Goal: Task Accomplishment & Management: Contribute content

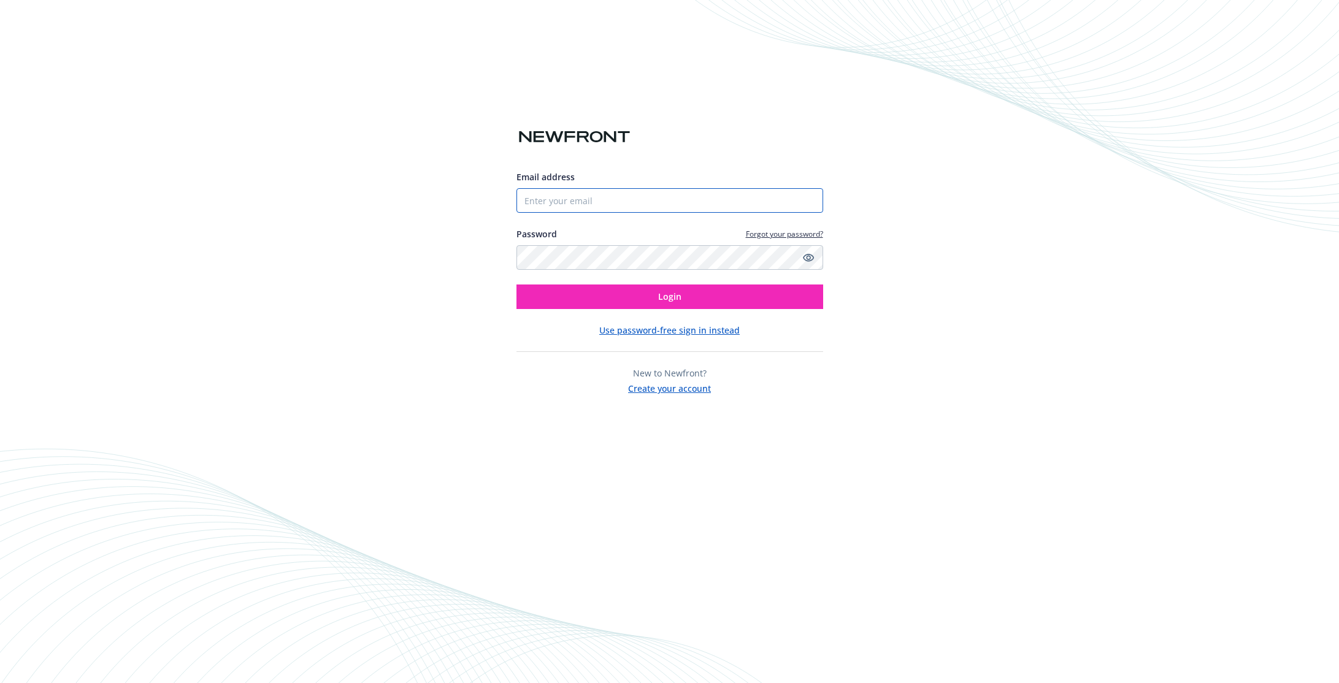
click at [583, 205] on input "Email address" at bounding box center [670, 200] width 307 height 25
type input "[PERSON_NAME][EMAIL_ADDRESS][PERSON_NAME][DOMAIN_NAME]"
click at [631, 299] on button "Login" at bounding box center [670, 297] width 307 height 25
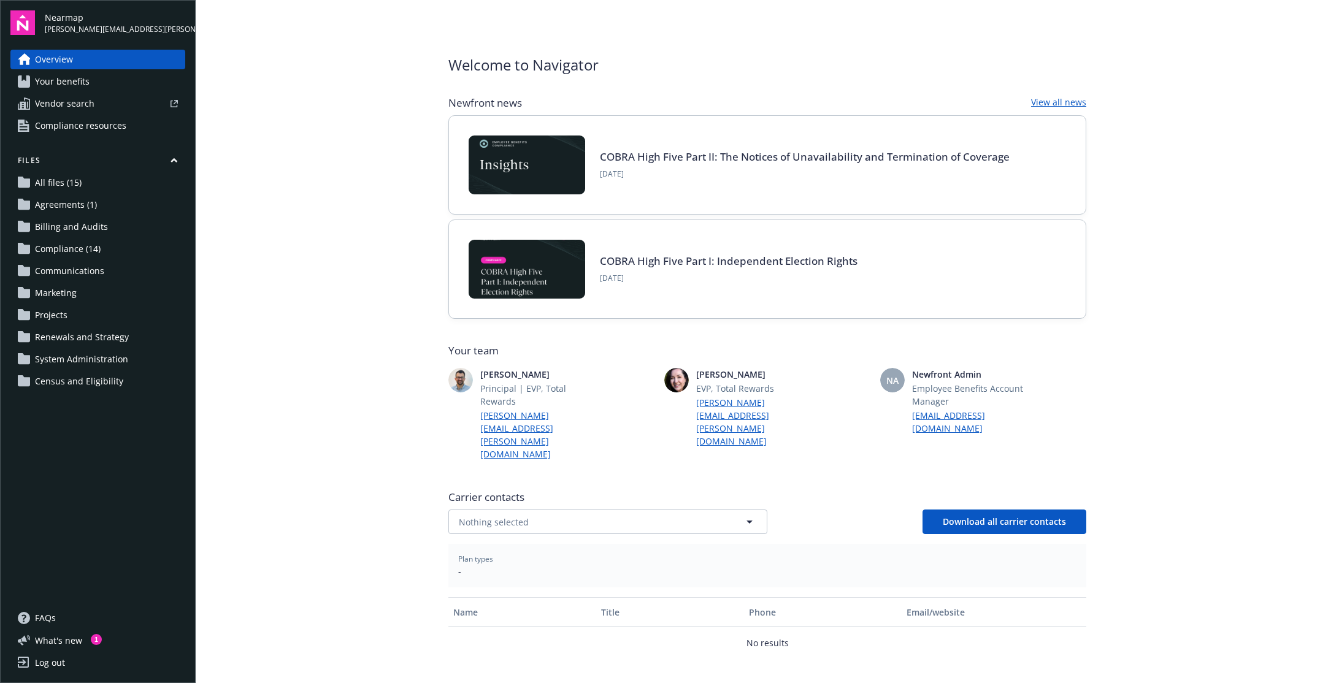
click at [53, 187] on span "All files (15)" at bounding box center [58, 183] width 47 height 20
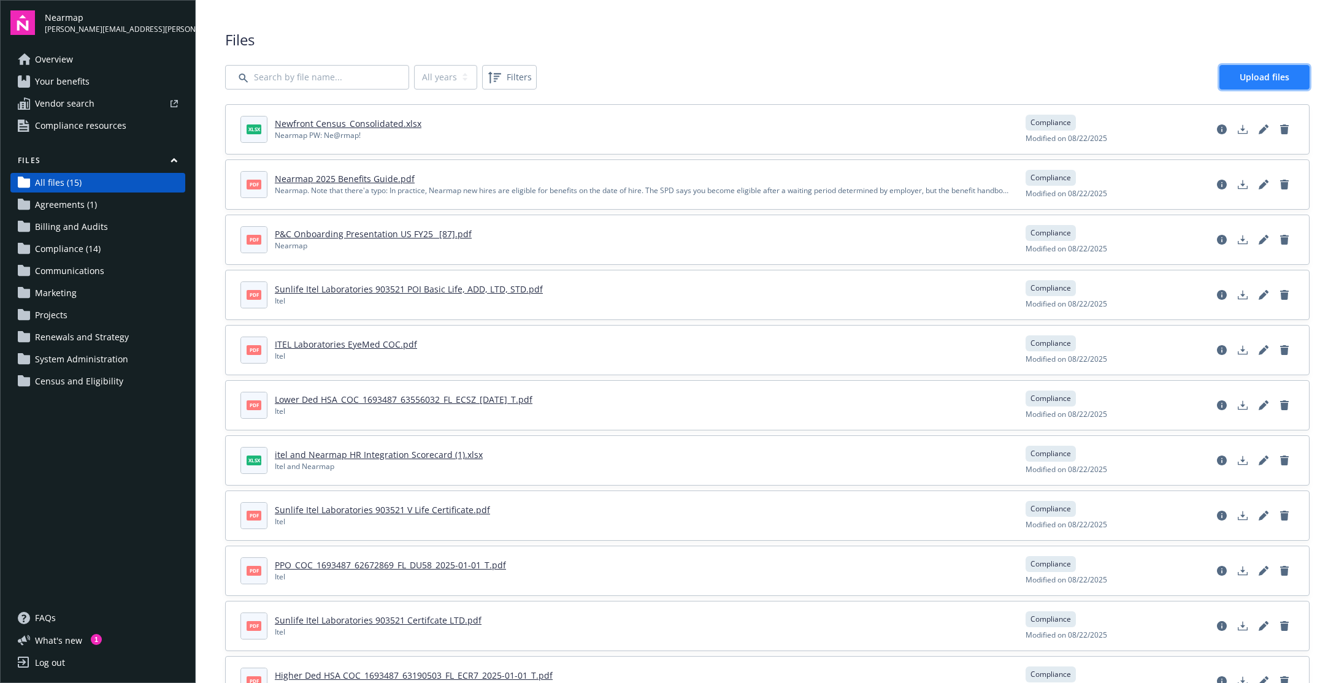
click at [1240, 71] on span "Upload files" at bounding box center [1265, 77] width 50 height 12
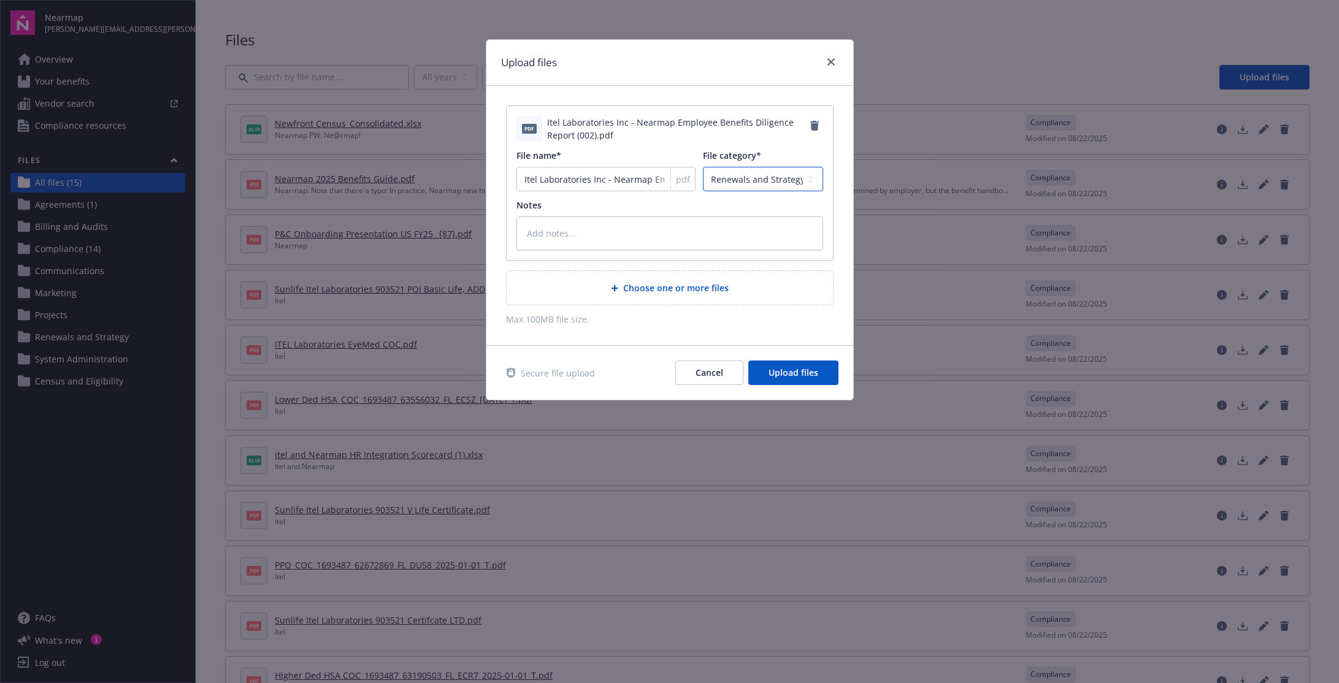
click at [761, 181] on select "Agreements Billing and Audits Census and Eligibility Communications Compliance …" at bounding box center [763, 179] width 120 height 25
select select "Compliance"
click at [703, 167] on select "Agreements Billing and Audits Census and Eligibility Communications Compliance …" at bounding box center [763, 179] width 120 height 25
click at [674, 243] on textarea at bounding box center [670, 234] width 307 height 34
type textarea "x"
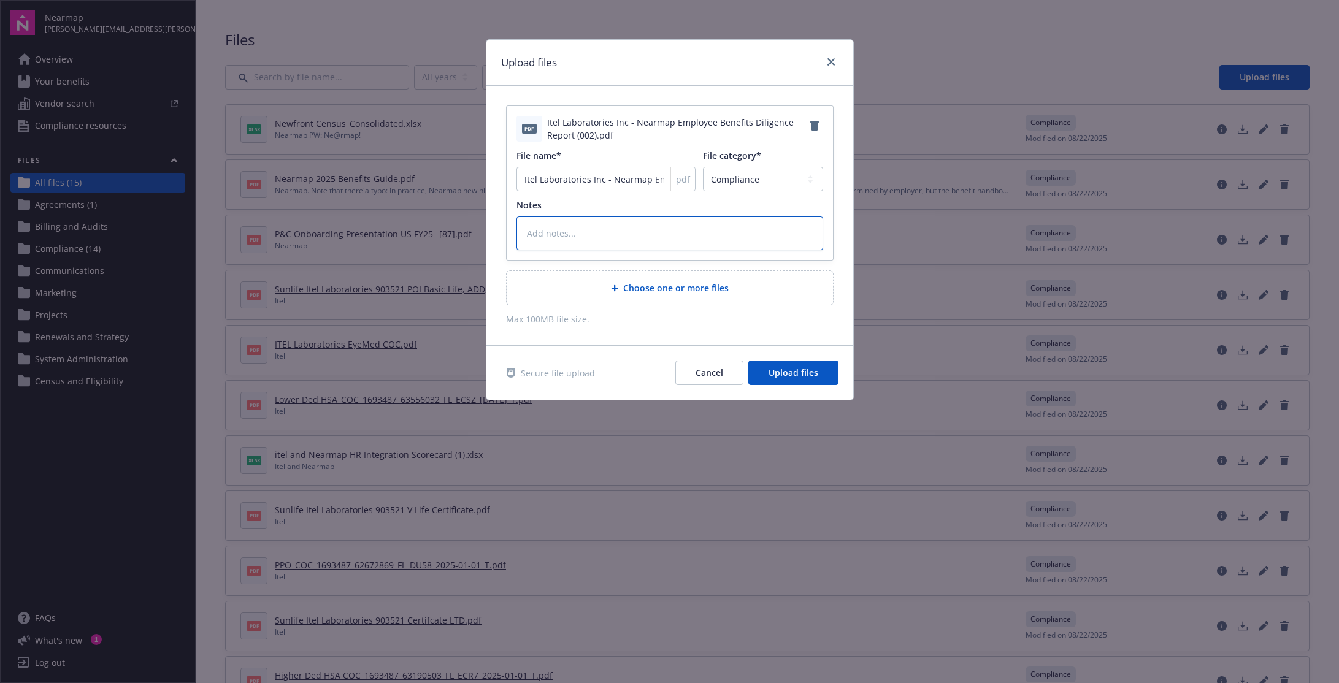
type textarea "I"
type textarea "x"
type textarea "It"
type textarea "x"
type textarea "Ite"
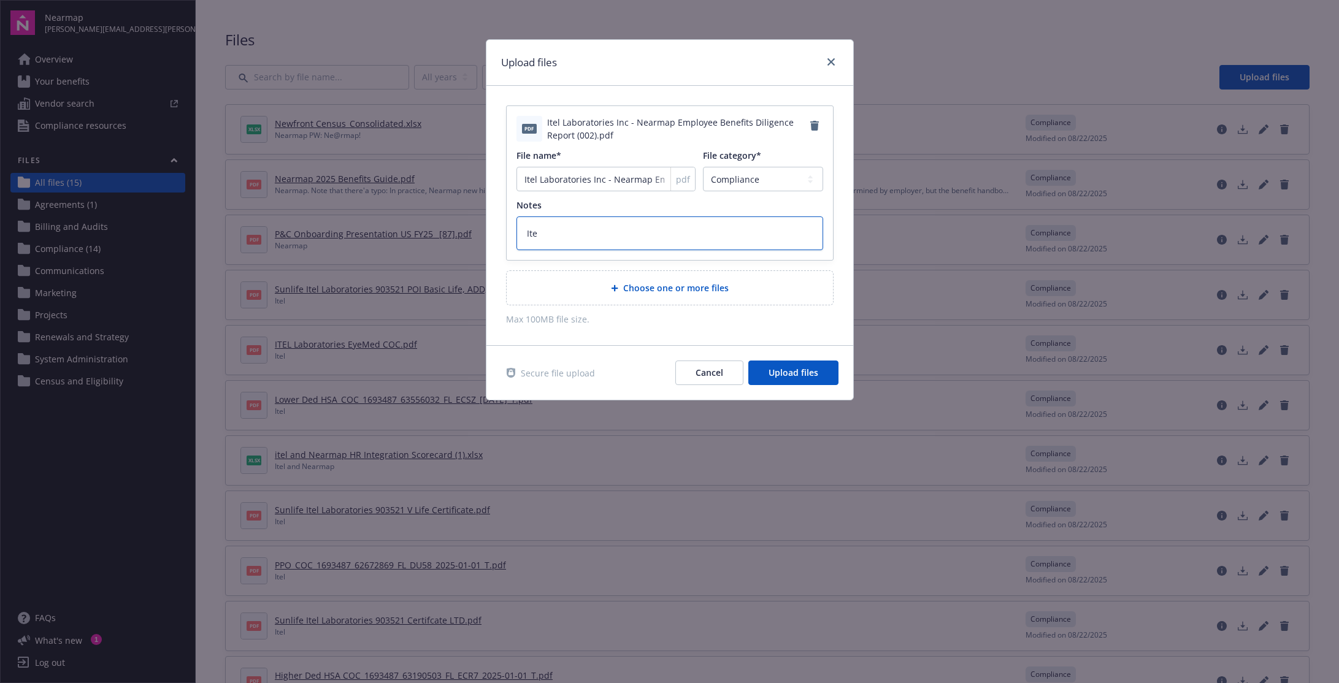
type textarea "x"
type textarea "Itel"
type textarea "x"
type textarea "Itel"
type textarea "x"
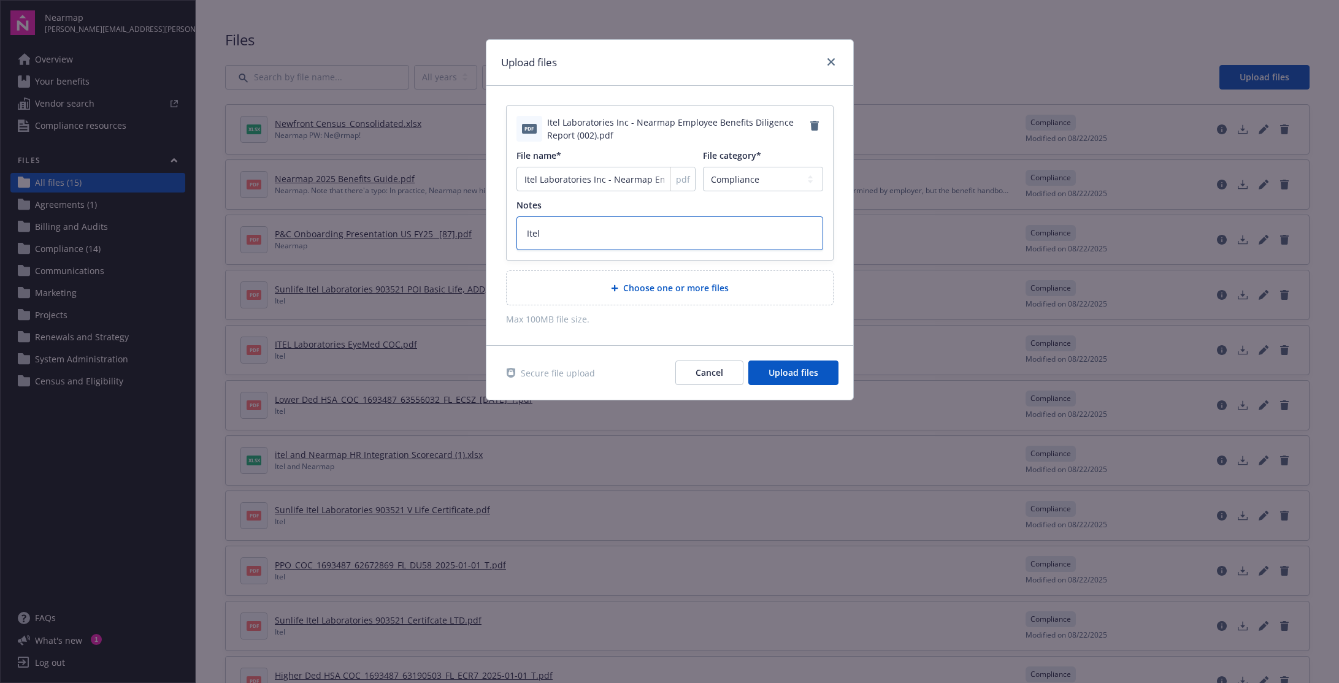
type textarea "Itel a"
type textarea "x"
type textarea "Itel an"
type textarea "x"
type textarea "Itel and"
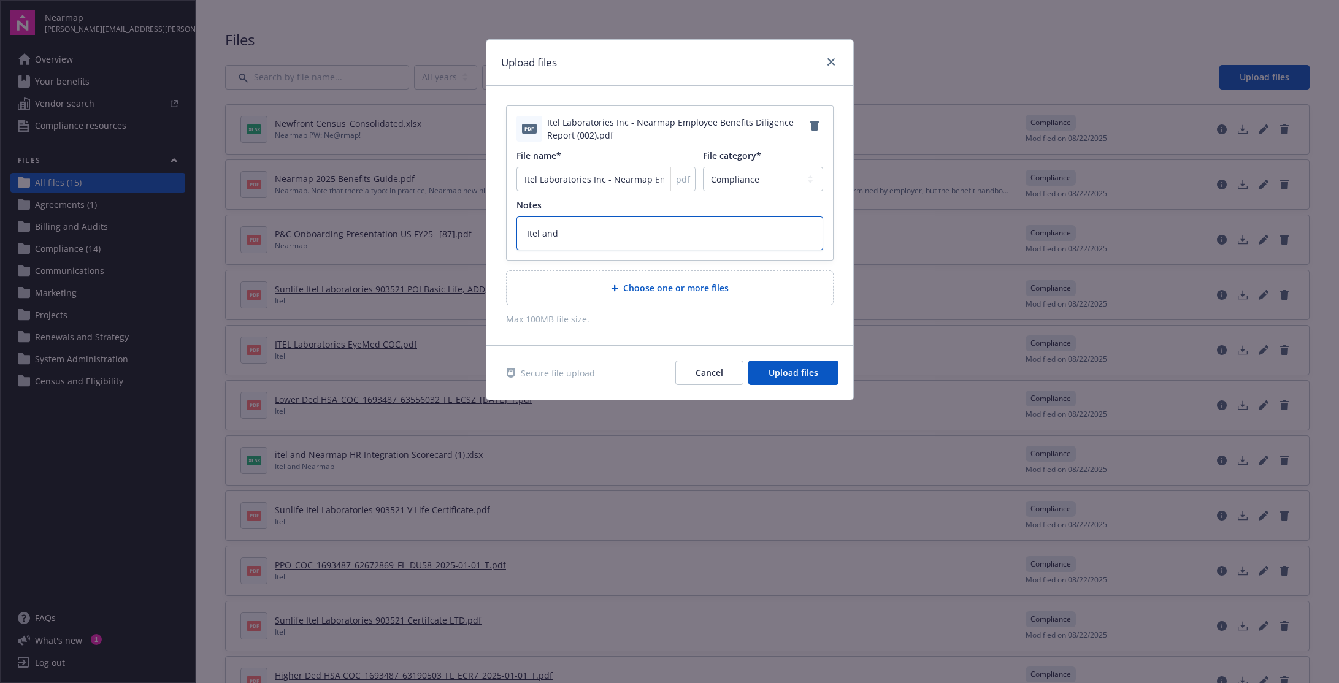
type textarea "x"
type textarea "Itel and"
type textarea "x"
type textarea "Itel and"
type textarea "x"
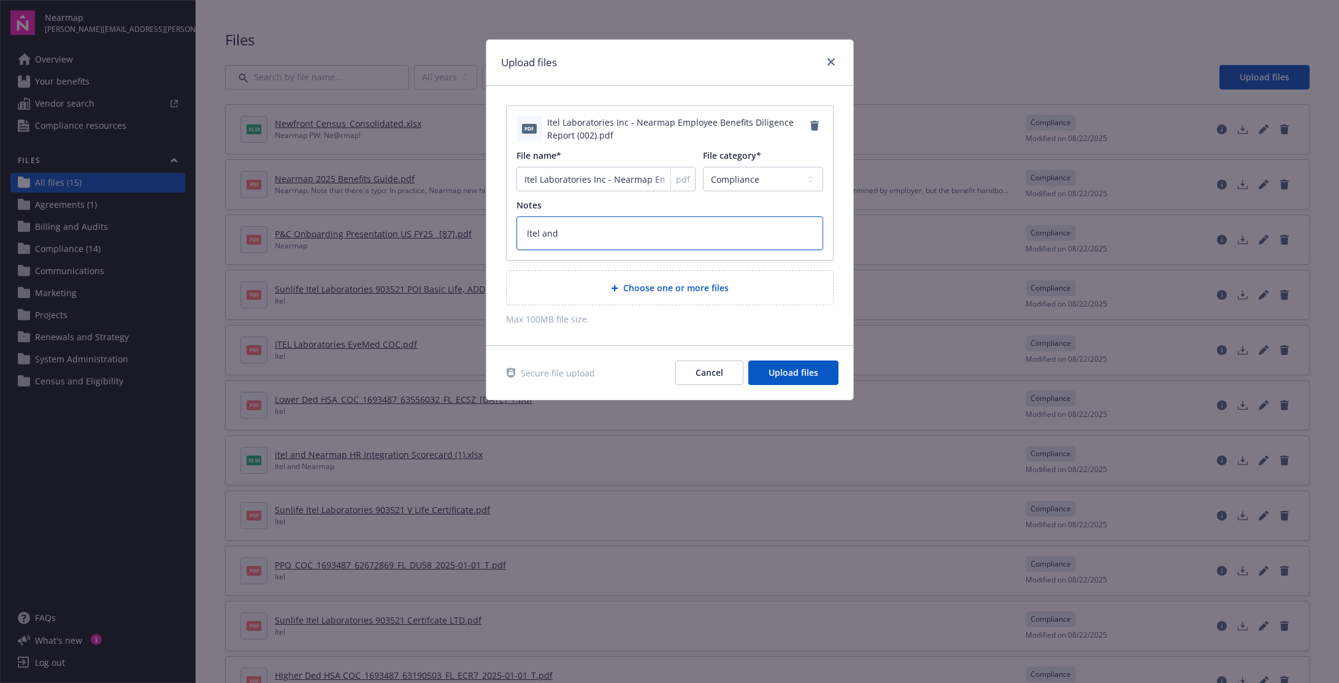
type textarea "Itel an"
type textarea "x"
type textarea "Itel a"
type textarea "x"
type textarea "Itel"
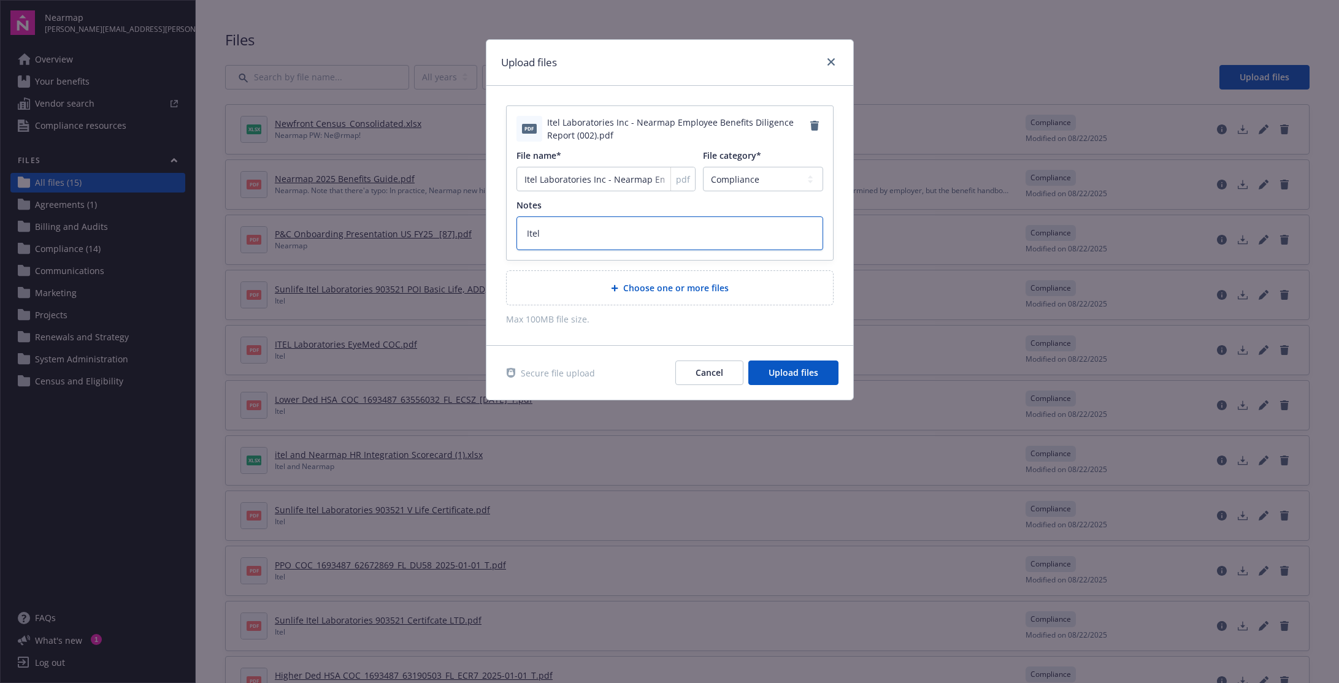
type textarea "x"
type textarea "Itel +"
type textarea "x"
type textarea "Itel +"
type textarea "x"
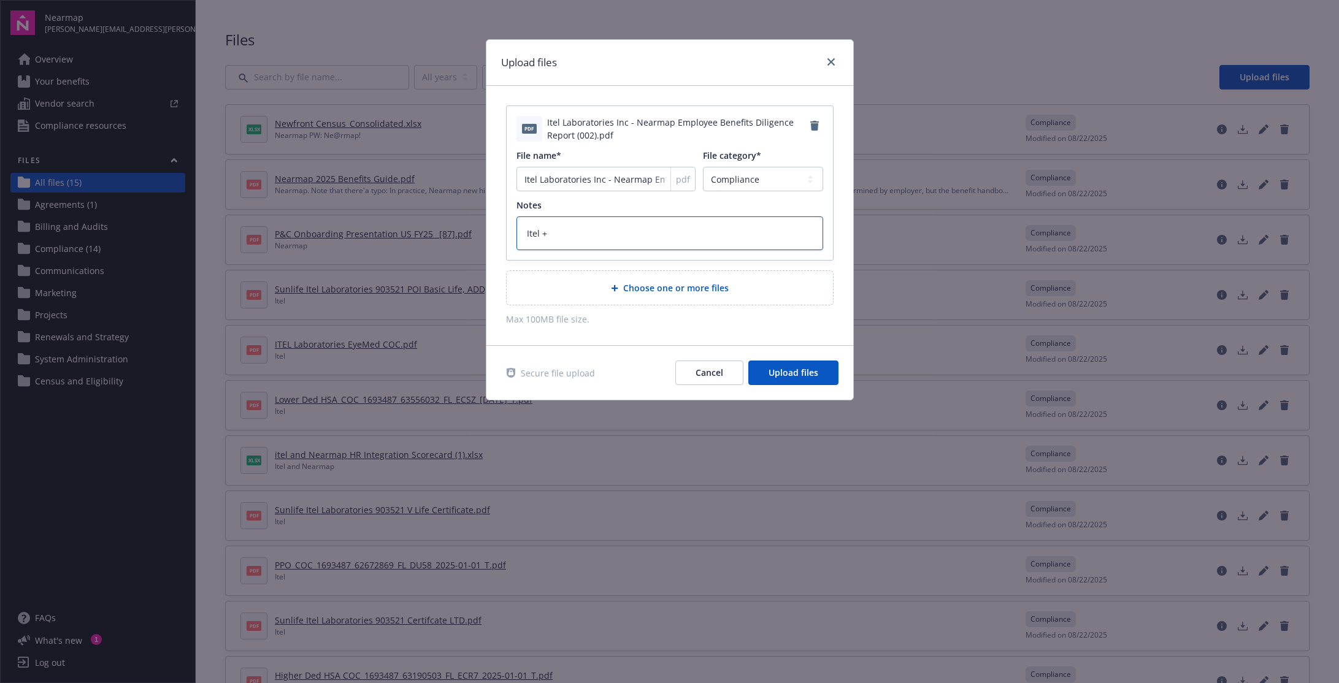
type textarea "Itel + N"
type textarea "x"
type textarea "Itel + Ne"
type textarea "x"
type textarea "Itel + Nea"
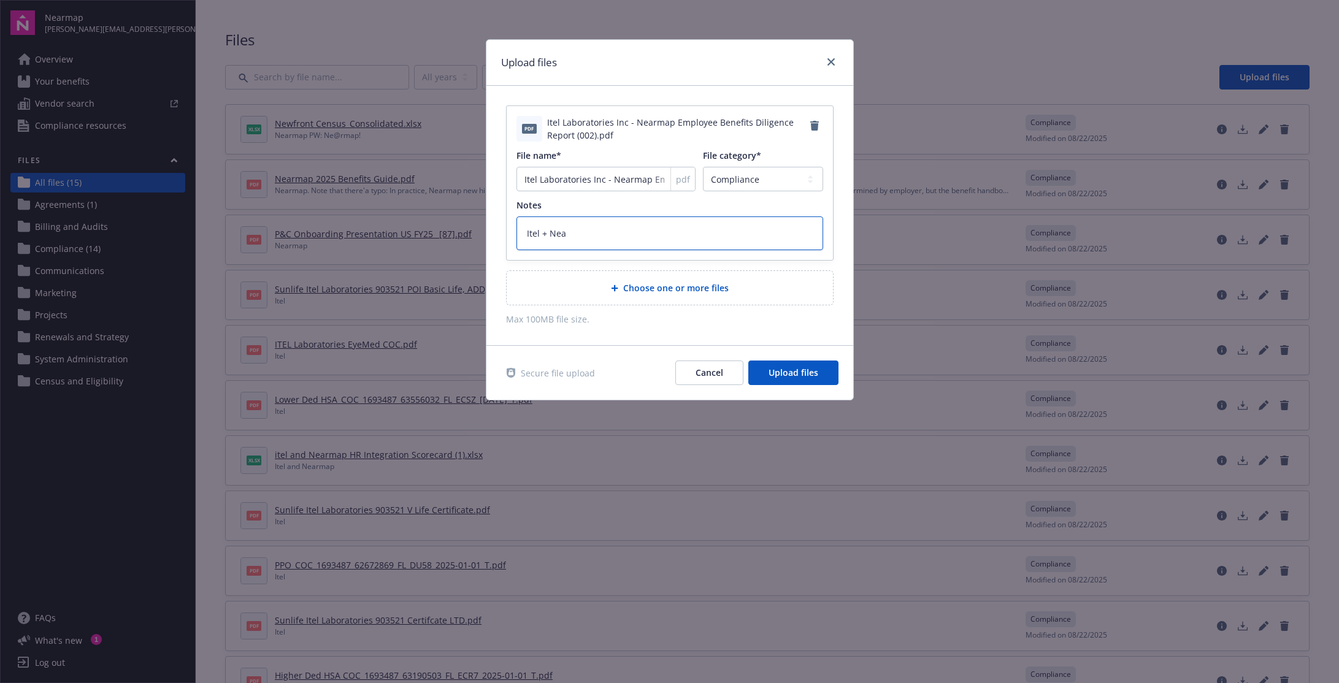
type textarea "x"
type textarea "Itel + Near"
type textarea "x"
type textarea "Itel + Nearm"
type textarea "x"
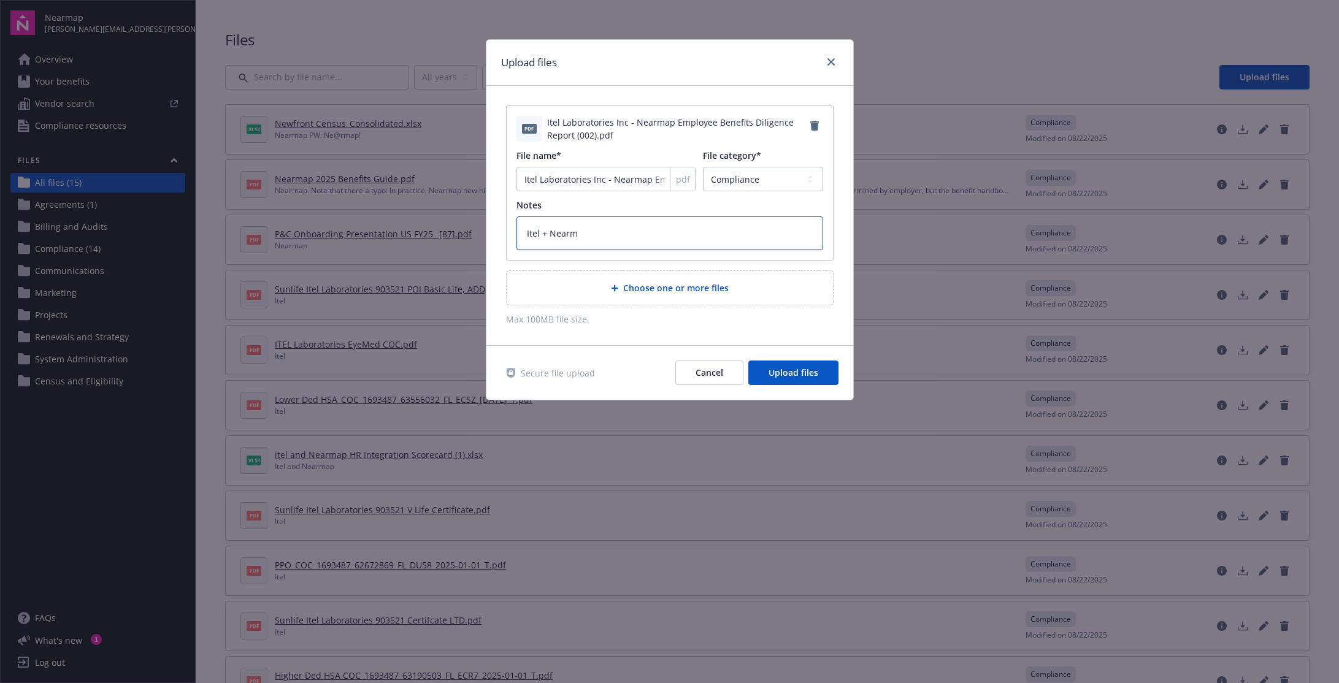
type textarea "Itel + Nearma"
type textarea "x"
type textarea "Itel + Nearmap"
click at [773, 377] on span "Upload files" at bounding box center [794, 373] width 50 height 12
type textarea "x"
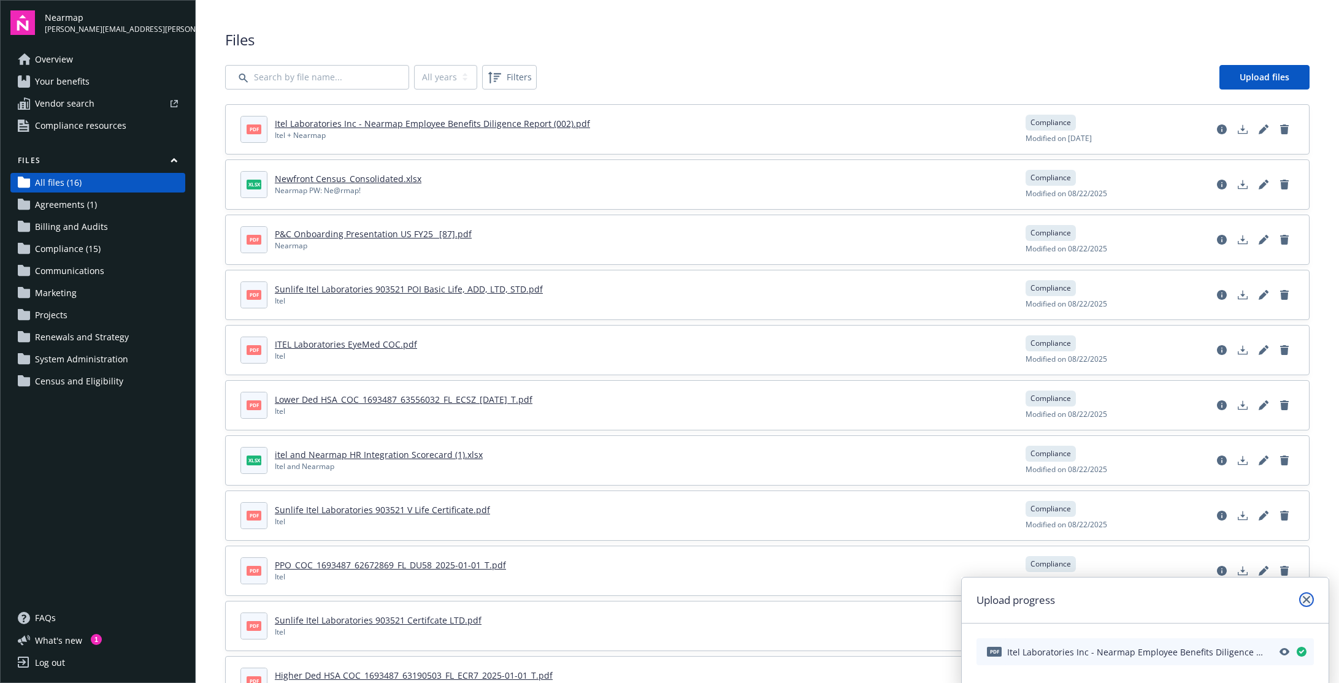
click at [1305, 599] on icon "close" at bounding box center [1306, 599] width 7 height 7
